Goal: Task Accomplishment & Management: Complete application form

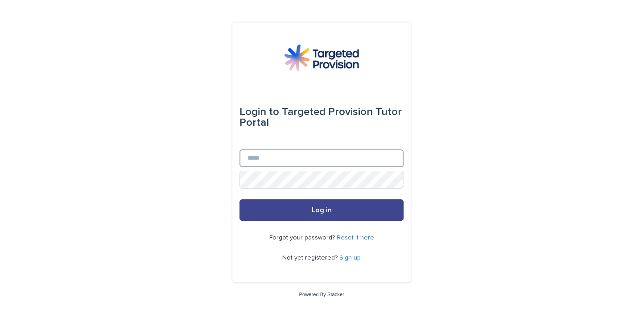
type input "**********"
click at [332, 215] on button "Log in" at bounding box center [321, 209] width 164 height 21
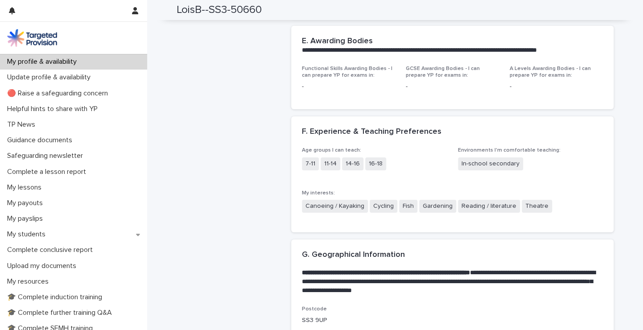
scroll to position [1019, 0]
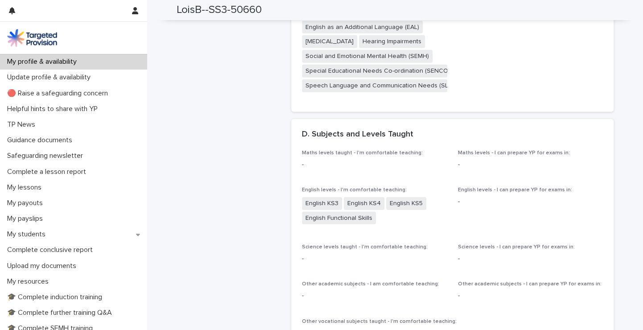
drag, startPoint x: 633, startPoint y: 28, endPoint x: 502, endPoint y: 132, distance: 167.0
click at [502, 132] on div "D. Subjects and Levels Taught" at bounding box center [452, 134] width 322 height 31
drag, startPoint x: 636, startPoint y: 80, endPoint x: 536, endPoint y: 66, distance: 101.3
click at [536, 66] on span "Other CPD training Safeguarding Prevent" at bounding box center [530, 19] width 145 height 163
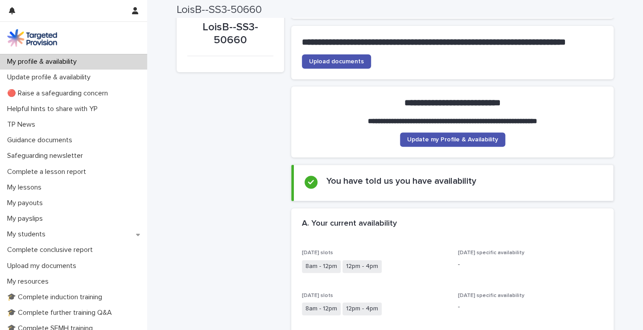
scroll to position [88, 0]
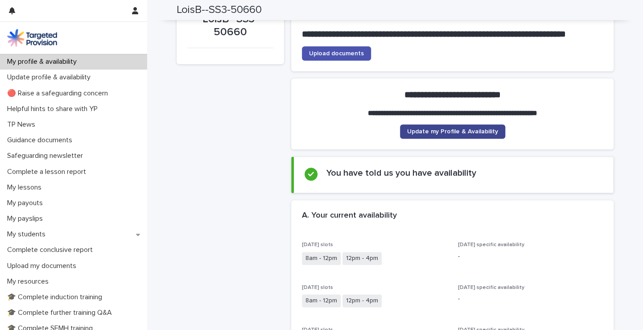
click at [450, 136] on link "Update my Profile & Availability" at bounding box center [452, 131] width 105 height 14
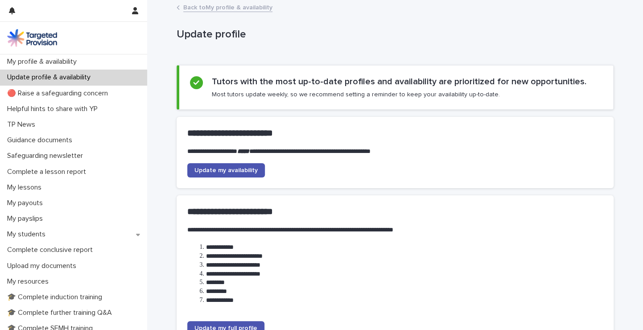
click at [228, 9] on link "Back to My profile & availability" at bounding box center [227, 7] width 89 height 10
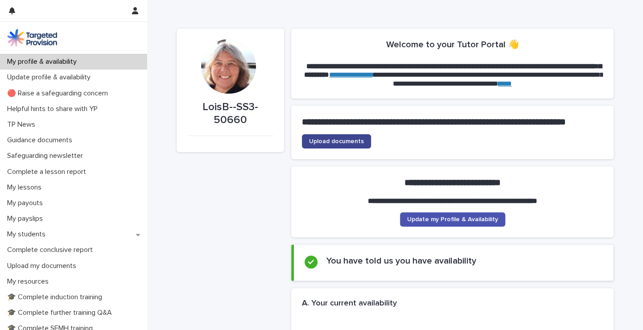
click at [334, 144] on span "Upload documents" at bounding box center [336, 141] width 55 height 6
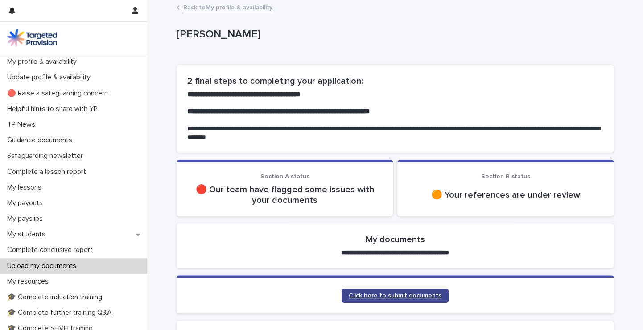
click at [407, 298] on link "Click here to submit documents" at bounding box center [395, 296] width 107 height 14
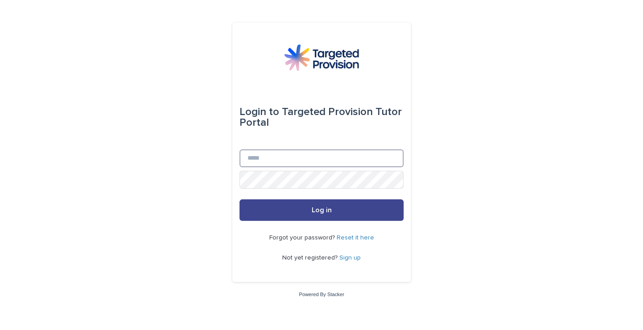
type input "**********"
click at [336, 209] on button "Log in" at bounding box center [321, 209] width 164 height 21
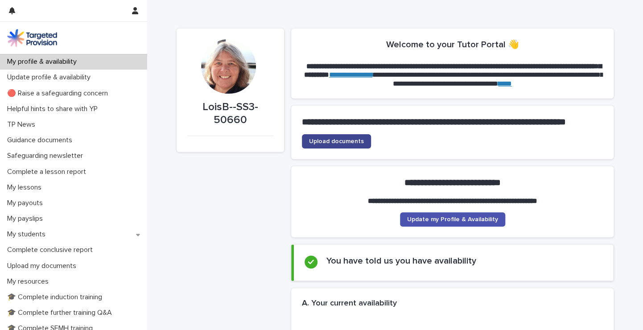
click at [347, 144] on span "Upload documents" at bounding box center [336, 141] width 55 height 6
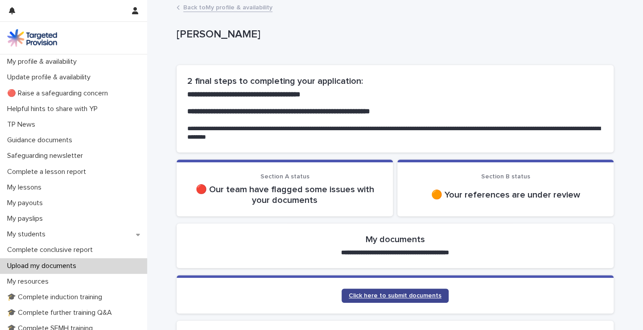
click at [374, 298] on link "Click here to submit documents" at bounding box center [395, 296] width 107 height 14
click at [382, 297] on span "Click here to submit documents" at bounding box center [395, 296] width 93 height 6
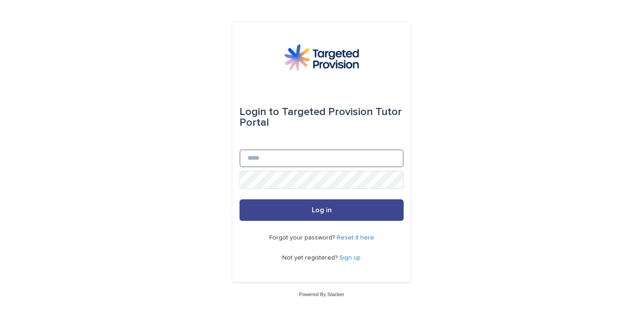
type input "**********"
click at [338, 202] on button "Log in" at bounding box center [321, 209] width 164 height 21
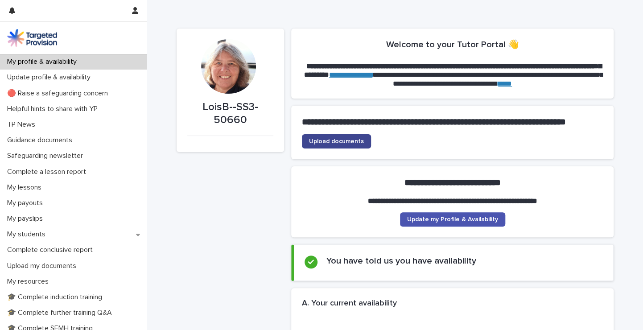
click at [343, 144] on span "Upload documents" at bounding box center [336, 141] width 55 height 6
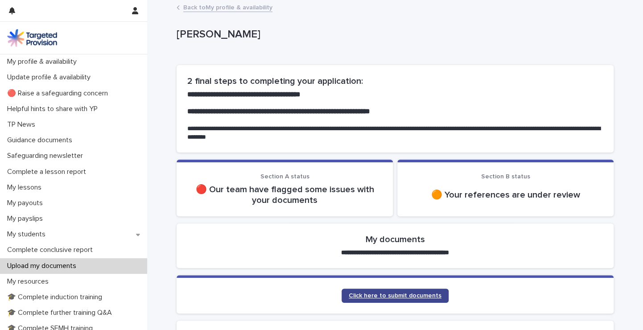
click at [391, 296] on span "Click here to submit documents" at bounding box center [395, 296] width 93 height 6
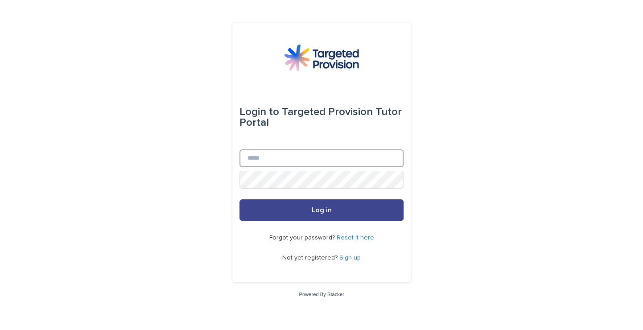
type input "**********"
click at [309, 211] on button "Log in" at bounding box center [321, 209] width 164 height 21
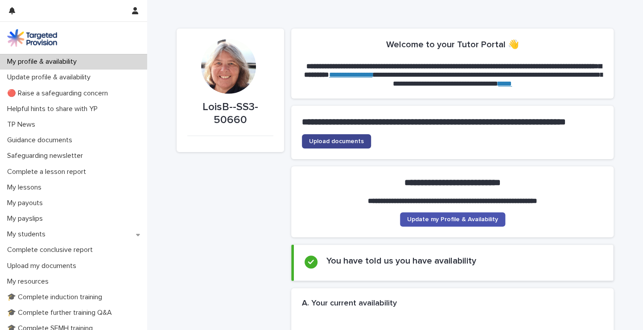
click at [333, 149] on link "Upload documents" at bounding box center [336, 141] width 69 height 14
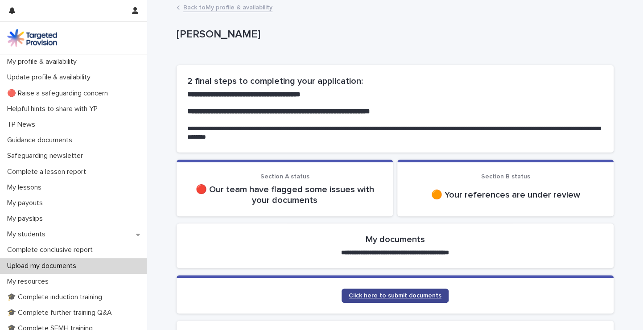
click at [376, 298] on span "Click here to submit documents" at bounding box center [395, 296] width 93 height 6
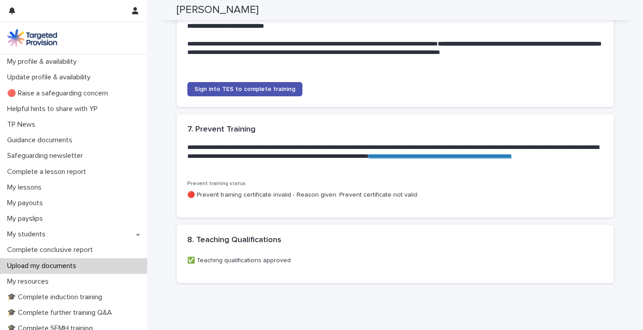
scroll to position [896, 0]
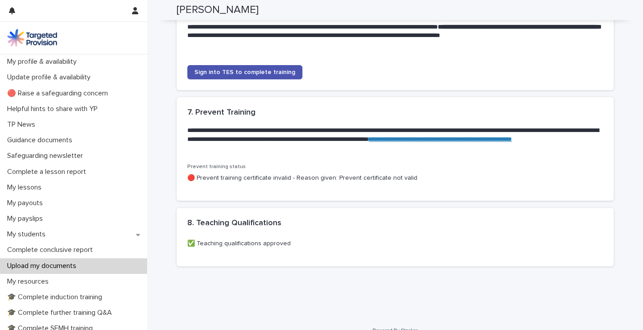
click at [369, 142] on link "**********" at bounding box center [440, 139] width 143 height 6
